Goal: Information Seeking & Learning: Learn about a topic

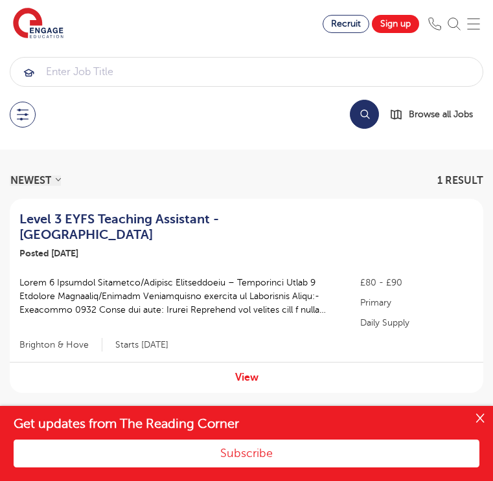
scroll to position [95, 0]
click at [28, 113] on button at bounding box center [23, 115] width 26 height 26
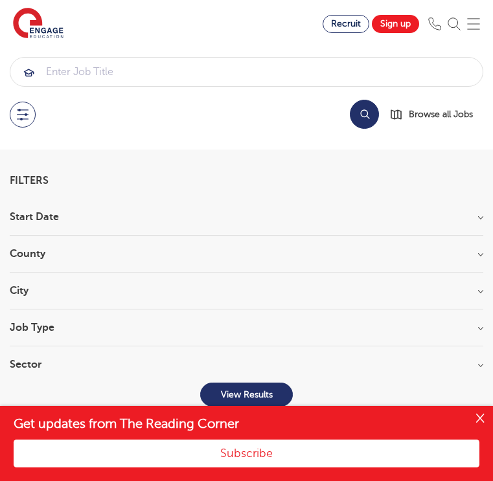
click at [75, 252] on h3 "County" at bounding box center [246, 254] width 473 height 10
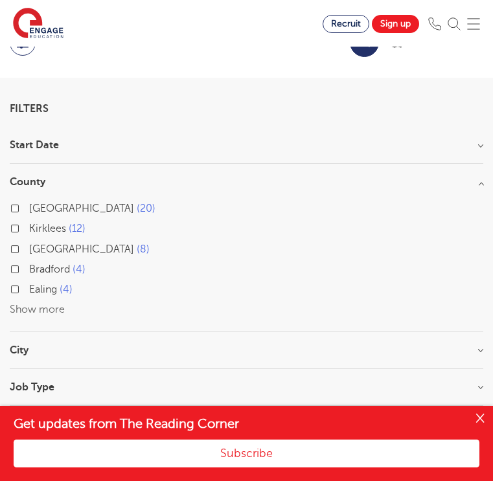
scroll to position [74, 0]
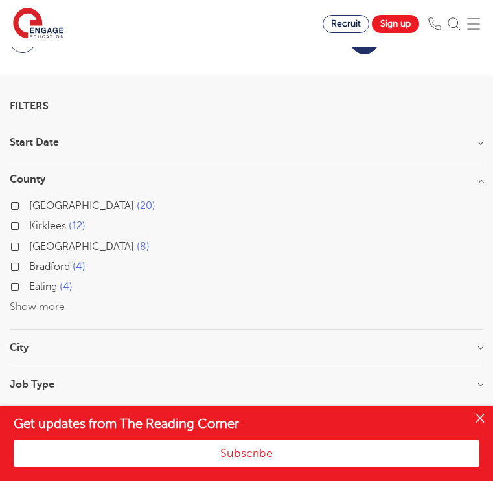
click at [74, 250] on span "[GEOGRAPHIC_DATA]" at bounding box center [81, 247] width 105 height 12
click at [38, 249] on input "West Sussex 8" at bounding box center [33, 245] width 8 height 8
checkbox input "true"
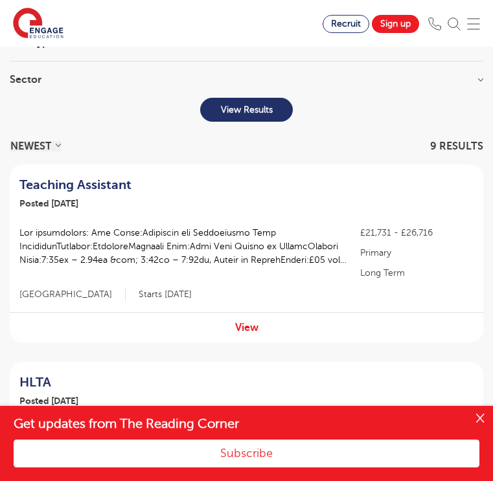
scroll to position [393, 0]
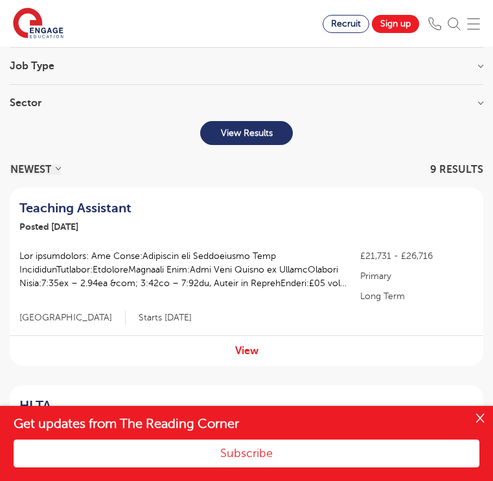
click at [482, 421] on button "Close" at bounding box center [480, 419] width 26 height 26
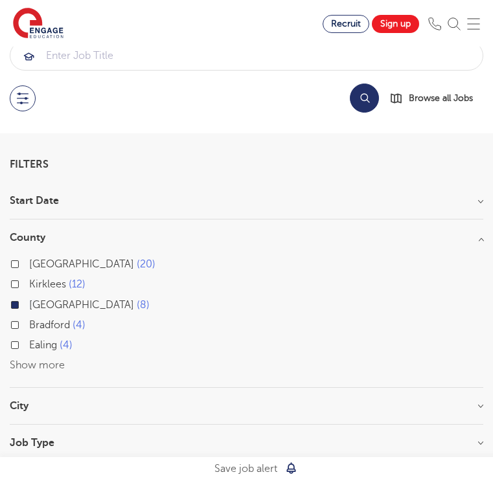
scroll to position [0, 0]
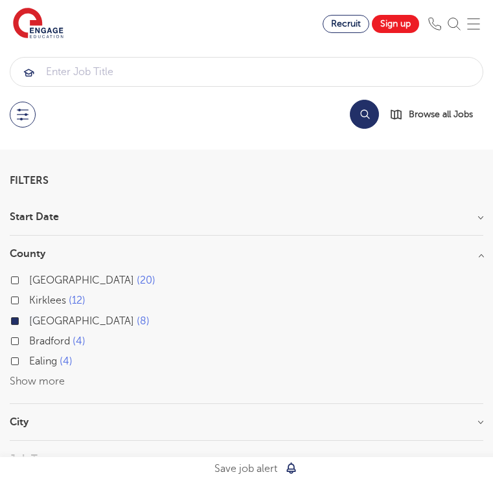
click at [45, 384] on button "Show more" at bounding box center [37, 382] width 55 height 12
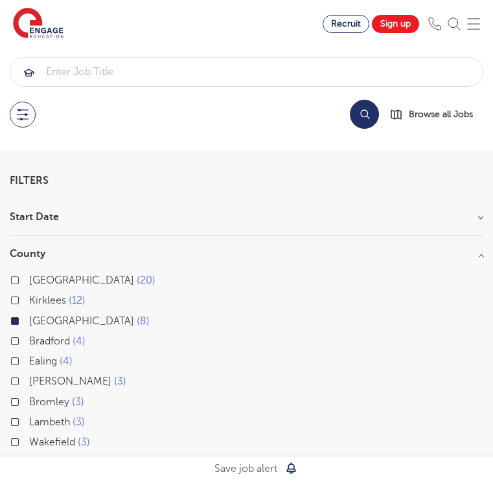
click at [29, 320] on label "West Sussex 8" at bounding box center [89, 321] width 120 height 17
click at [29, 320] on input "West Sussex 8" at bounding box center [33, 319] width 8 height 8
checkbox input "false"
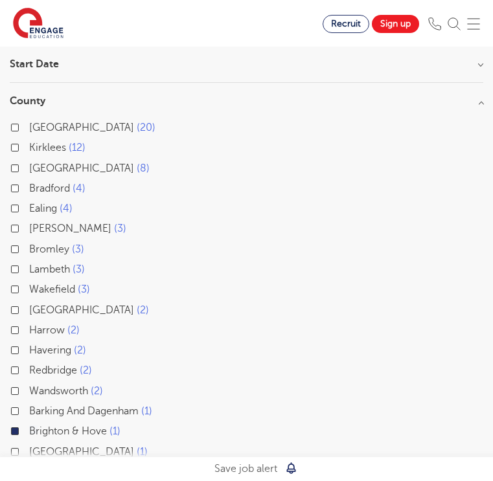
click at [29, 309] on label "East Sussex 2" at bounding box center [89, 310] width 120 height 17
click at [29, 309] on input "East Sussex 2" at bounding box center [33, 308] width 8 height 8
checkbox input "true"
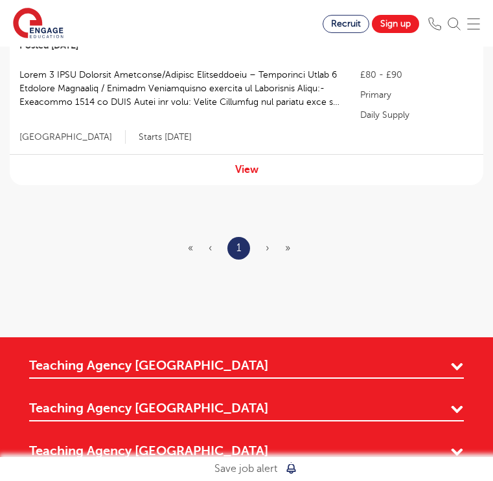
scroll to position [1342, 0]
